Goal: Contribute content: Add original content to the website for others to see

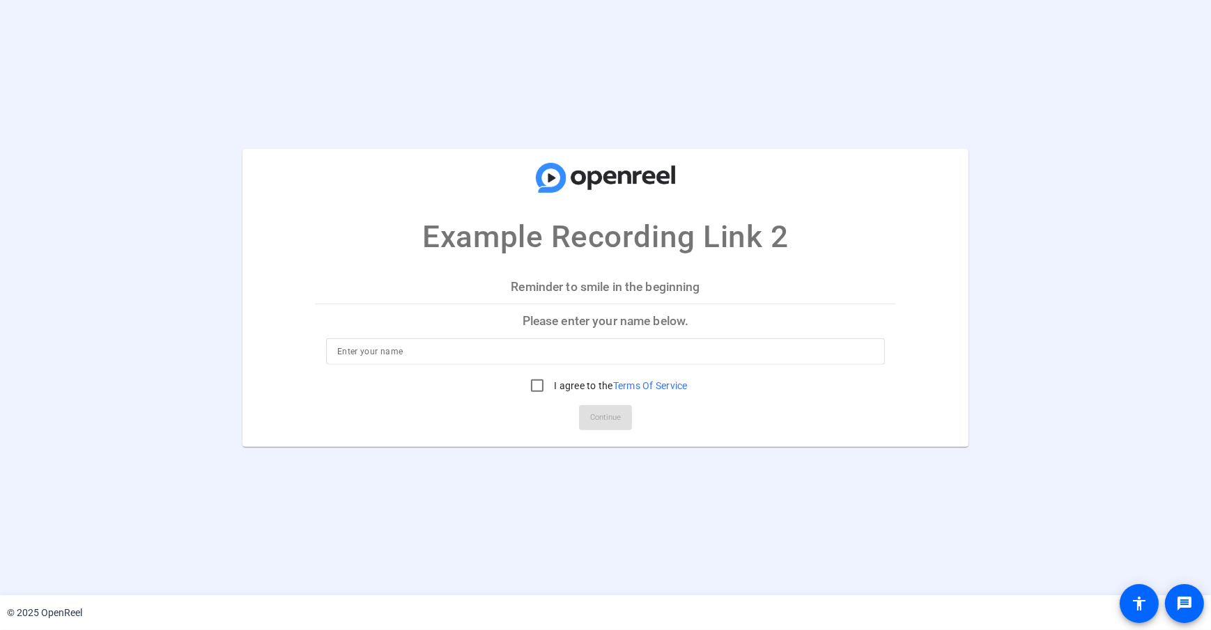
click at [396, 353] on input at bounding box center [605, 351] width 536 height 17
type input "[PERSON_NAME]"
click at [332, 264] on mat-card "Example Recording Link 2 Reminder to smile in the beginning Please enter your n…" at bounding box center [605, 297] width 727 height 298
click at [534, 383] on input "I agree to the Terms Of Service" at bounding box center [537, 386] width 28 height 28
checkbox input "true"
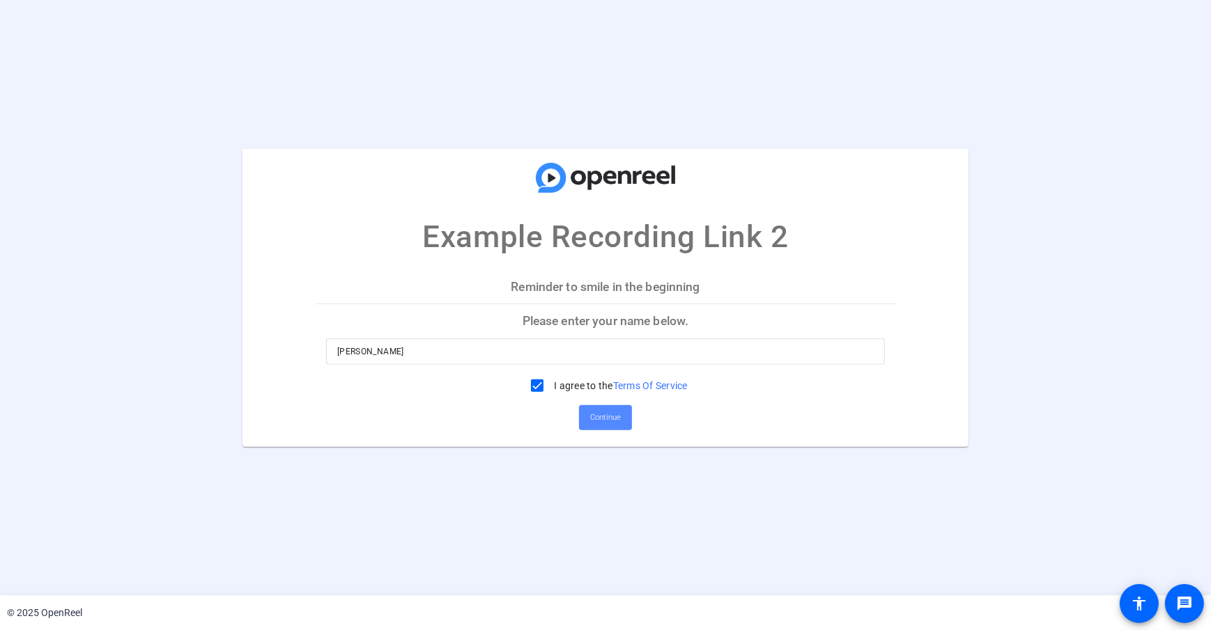
click at [603, 424] on span "Continue" at bounding box center [605, 418] width 31 height 21
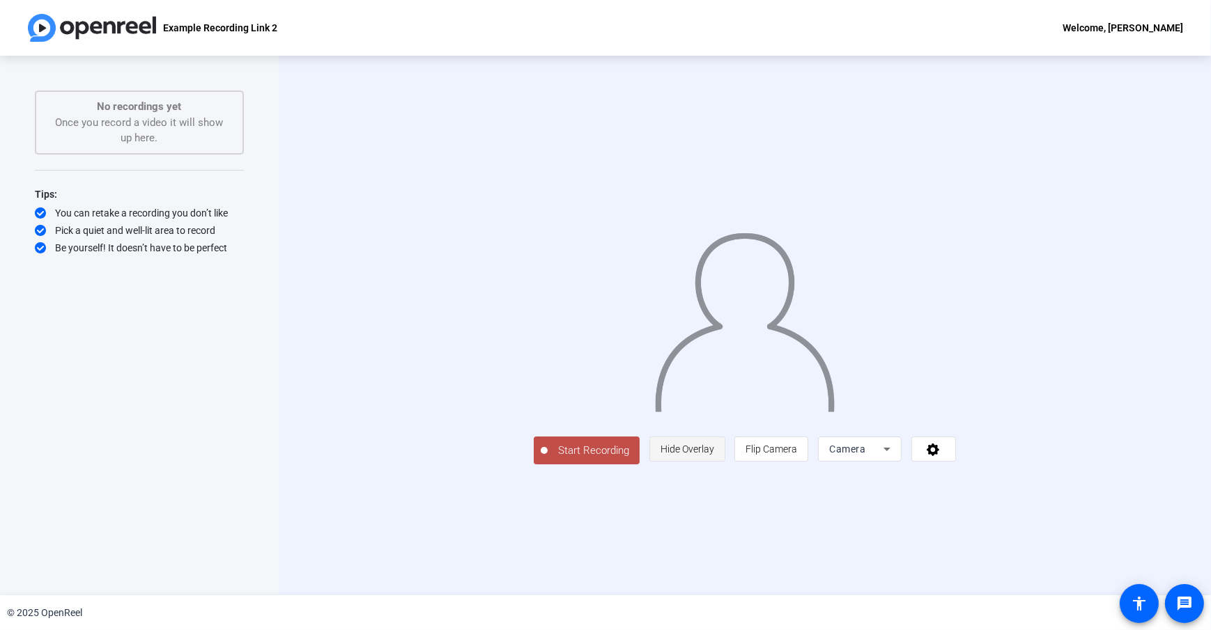
click at [714, 463] on span "Hide Overlay" at bounding box center [687, 449] width 54 height 26
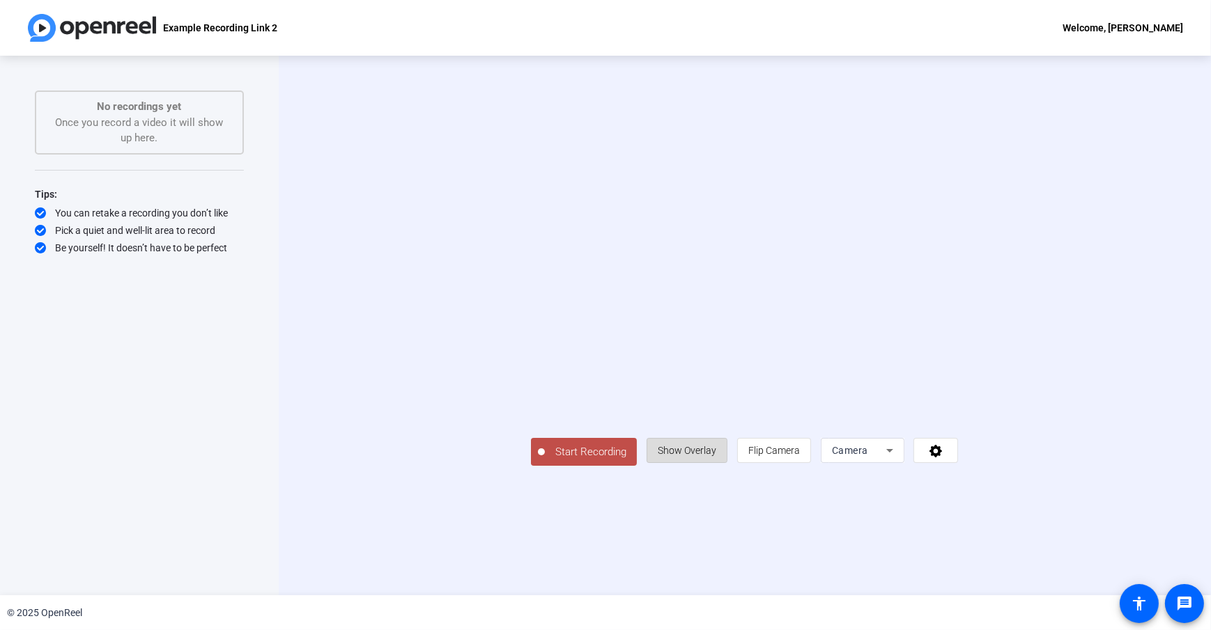
click at [716, 456] on span "Show Overlay" at bounding box center [687, 450] width 59 height 11
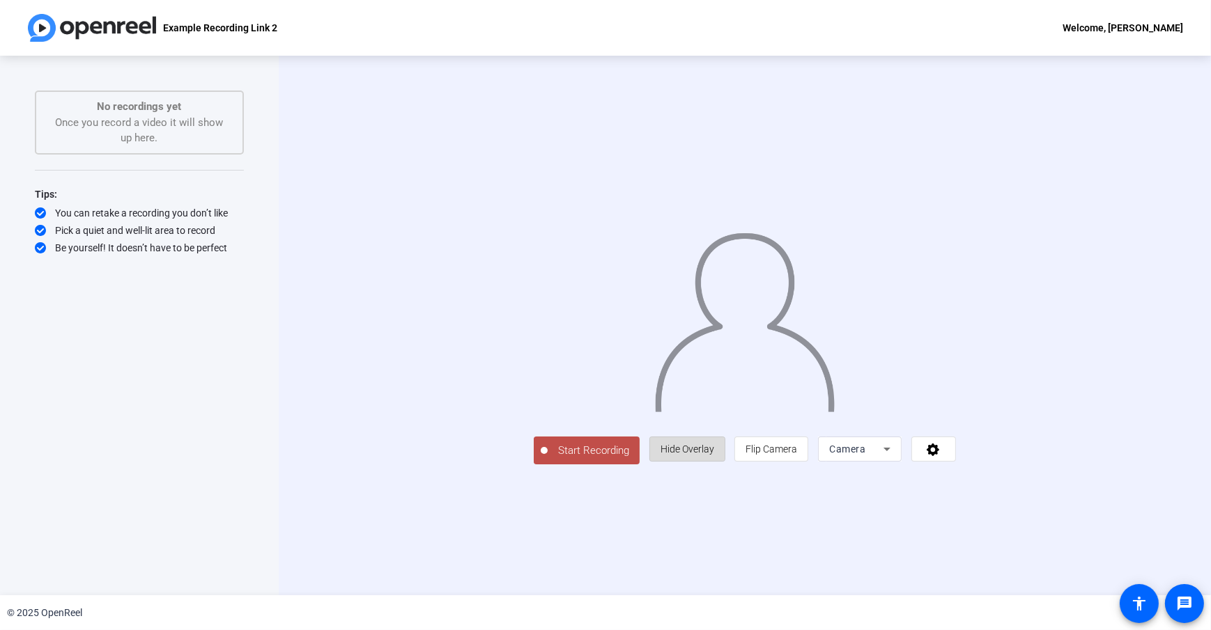
click at [714, 455] on span "Hide Overlay" at bounding box center [687, 449] width 54 height 11
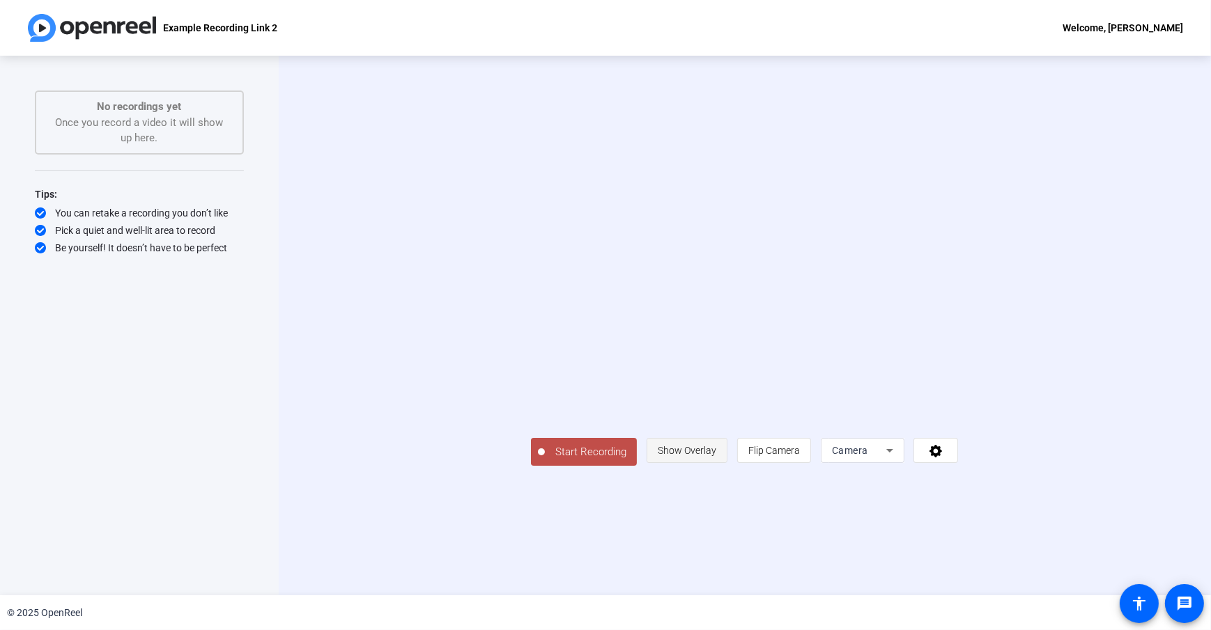
click at [716, 456] on span "Show Overlay" at bounding box center [687, 450] width 59 height 11
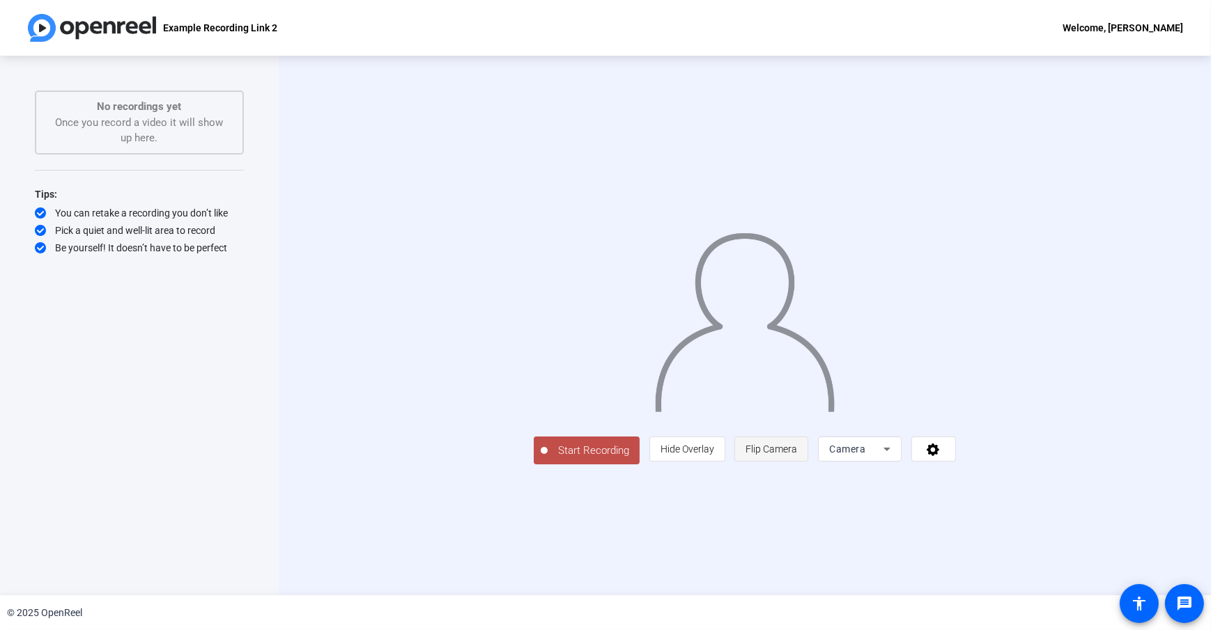
click at [797, 463] on span "Flip Camera" at bounding box center [771, 449] width 52 height 26
click at [883, 458] on div "Camera" at bounding box center [856, 449] width 54 height 17
click at [740, 535] on div at bounding box center [605, 315] width 1211 height 630
click at [548, 459] on span "Start Recording" at bounding box center [594, 451] width 92 height 16
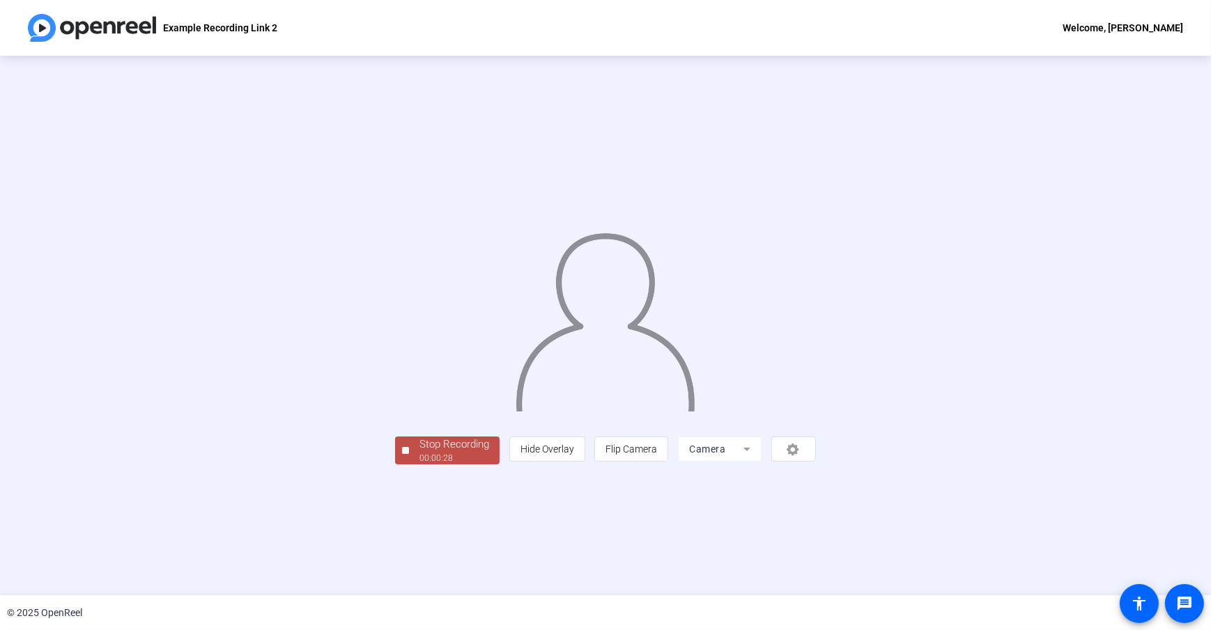
click at [520, 465] on div "Stop Recording 00:00:28 person Hide Overlay flip Flip Camera Camera" at bounding box center [605, 449] width 421 height 31
click at [520, 465] on div "Stop Recording 00:00:29 person Hide Overlay flip Flip Camera Camera" at bounding box center [605, 449] width 421 height 31
click at [438, 465] on div "Stop Recording 00:00:30 person Hide Overlay flip Flip Camera Camera" at bounding box center [605, 449] width 421 height 31
click at [419, 453] on div "Stop Recording" at bounding box center [454, 445] width 70 height 16
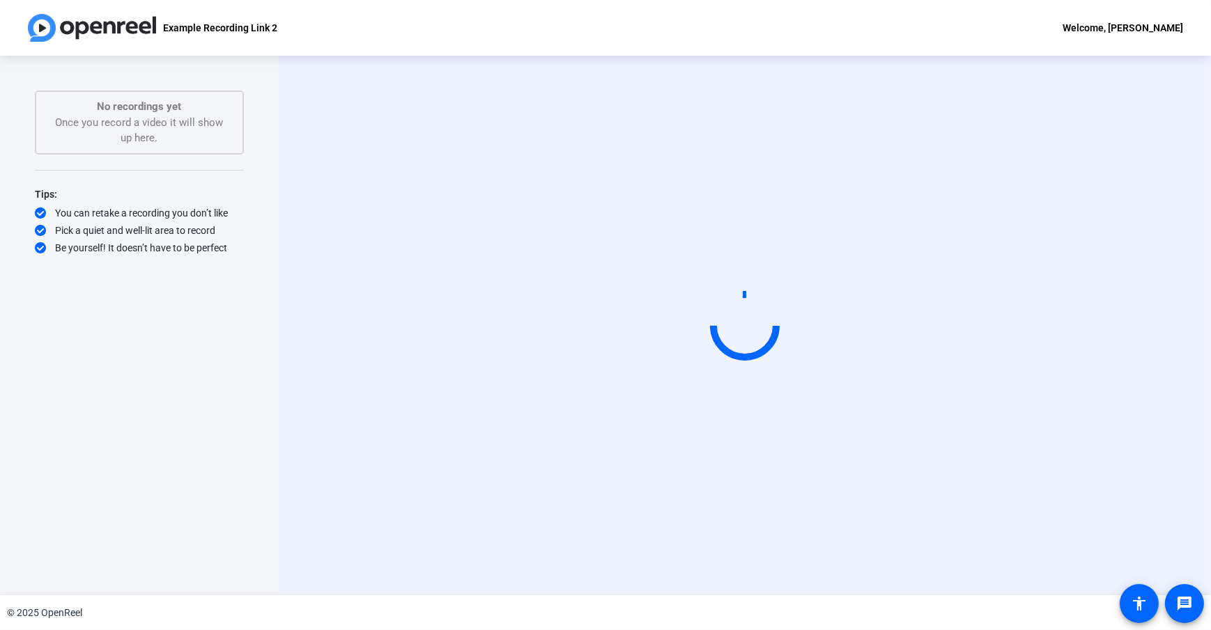
click at [307, 470] on div "Start Recording" at bounding box center [745, 326] width 932 height 540
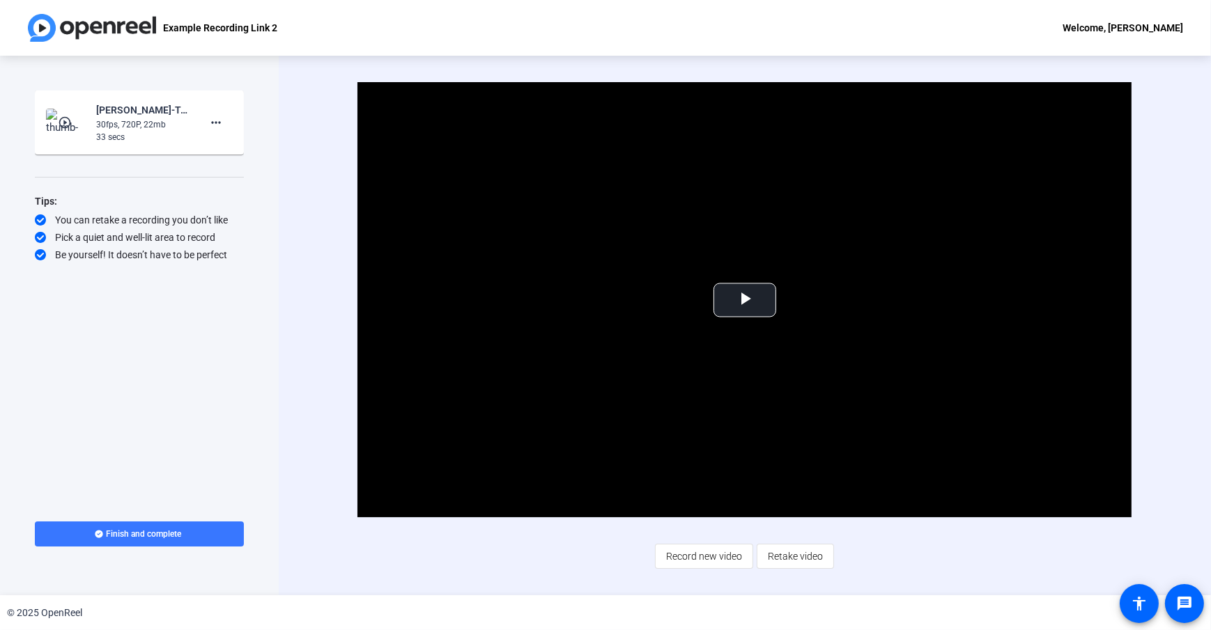
click at [325, 366] on div "Video Player is loading. Play Video Play Mute Current Time 0:00 / Duration 0:33…" at bounding box center [745, 326] width 932 height 540
click at [227, 541] on span at bounding box center [139, 534] width 209 height 33
